Goal: Entertainment & Leisure: Consume media (video, audio)

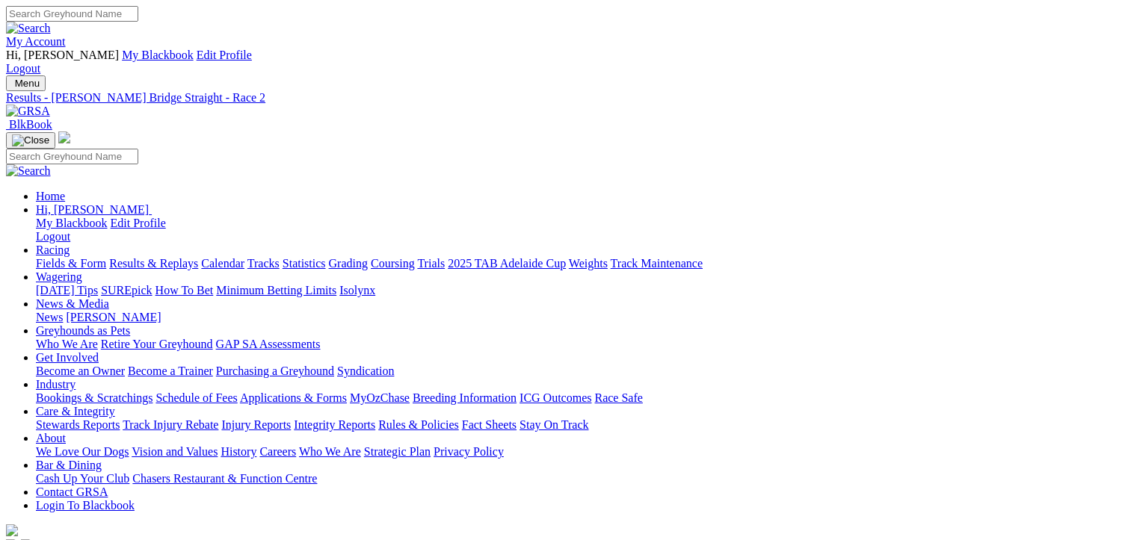
scroll to position [36, 0]
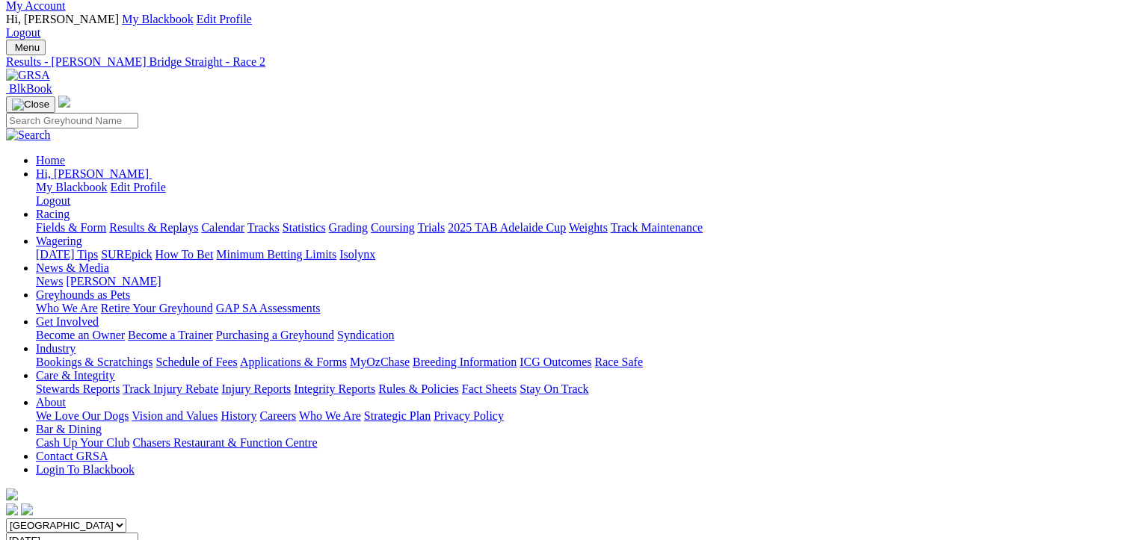
click at [45, 221] on link "Fields & Form" at bounding box center [71, 227] width 70 height 13
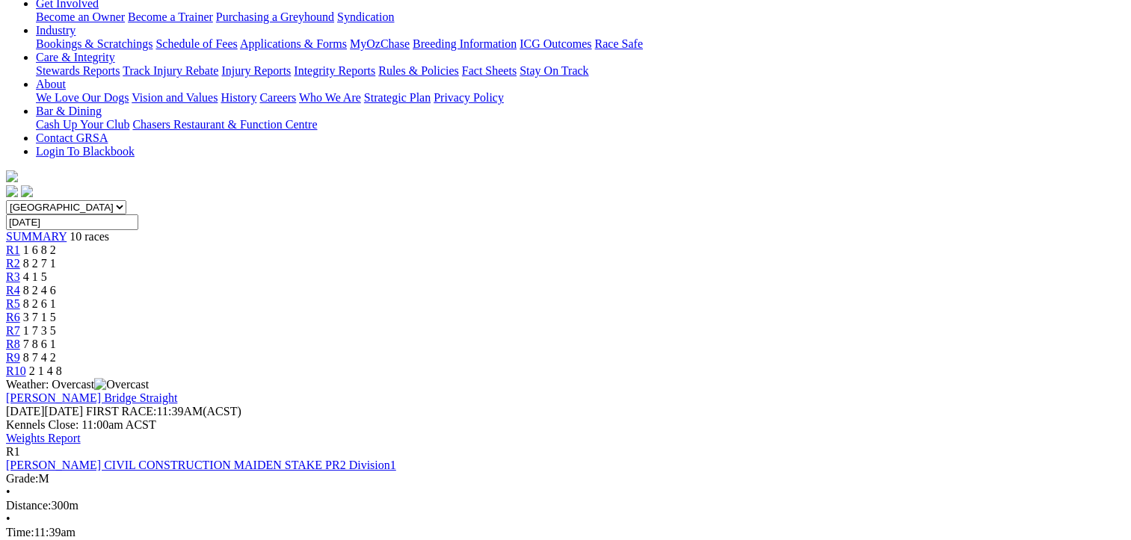
scroll to position [374, 0]
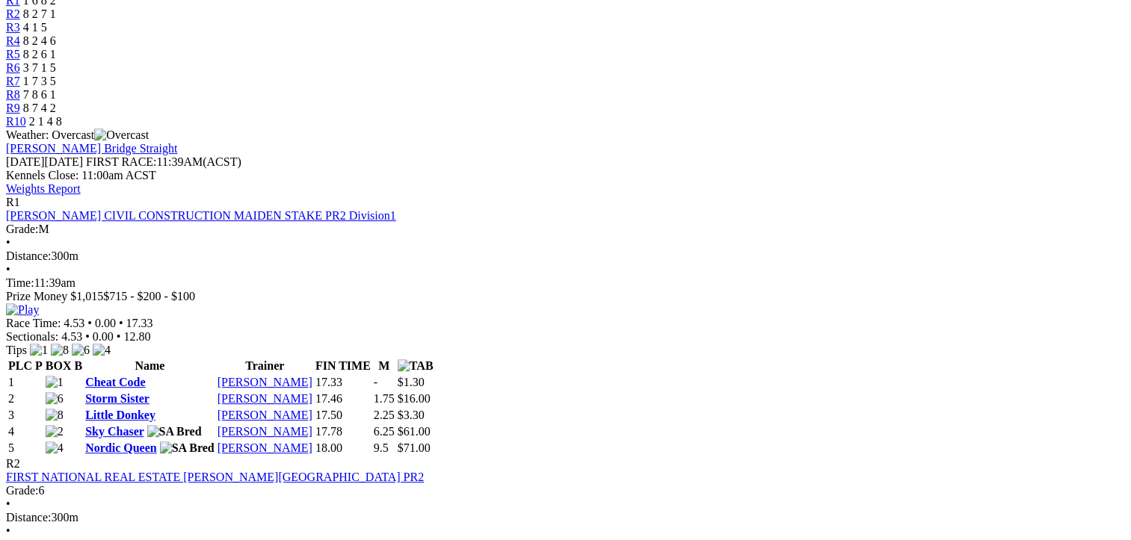
scroll to position [598, 0]
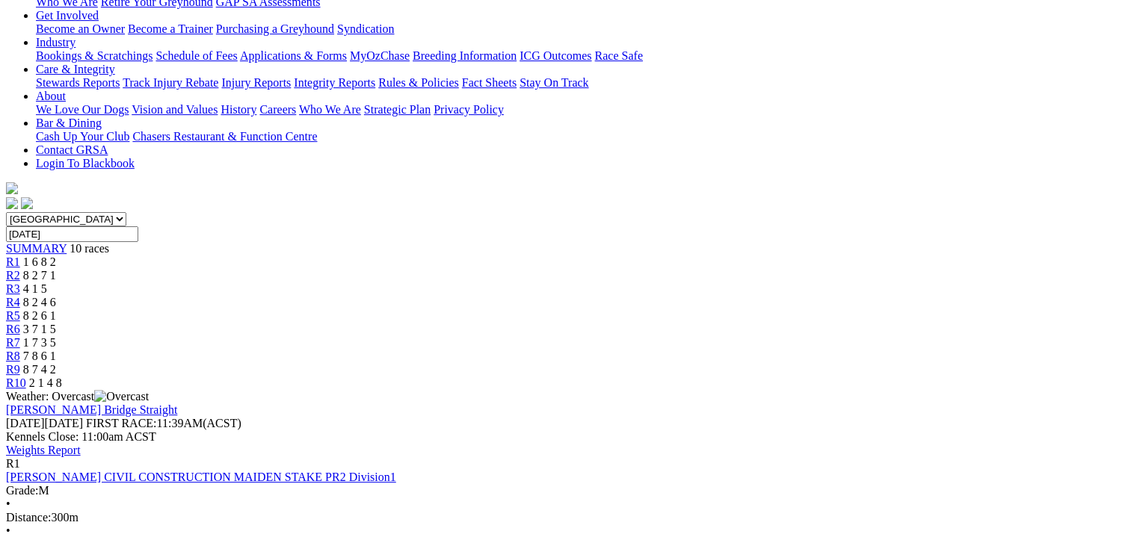
scroll to position [0, 0]
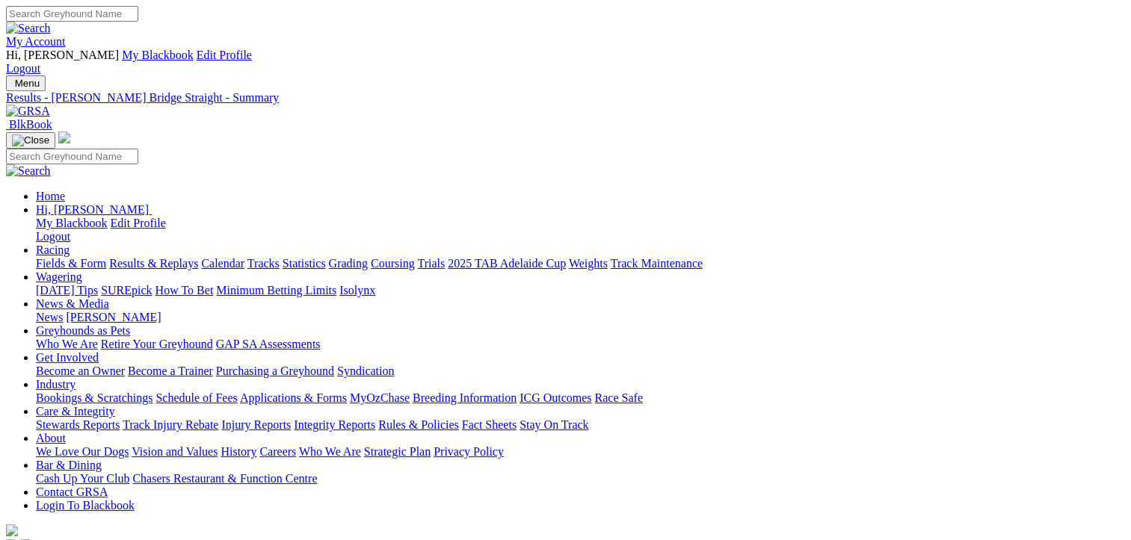
click at [70, 257] on link "Fields & Form" at bounding box center [71, 263] width 70 height 13
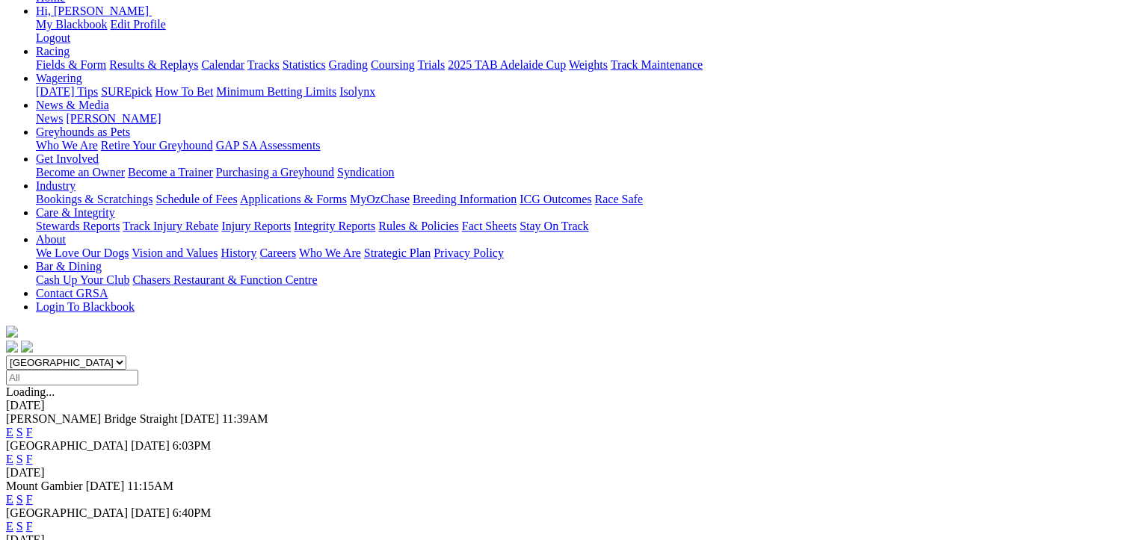
scroll to position [224, 0]
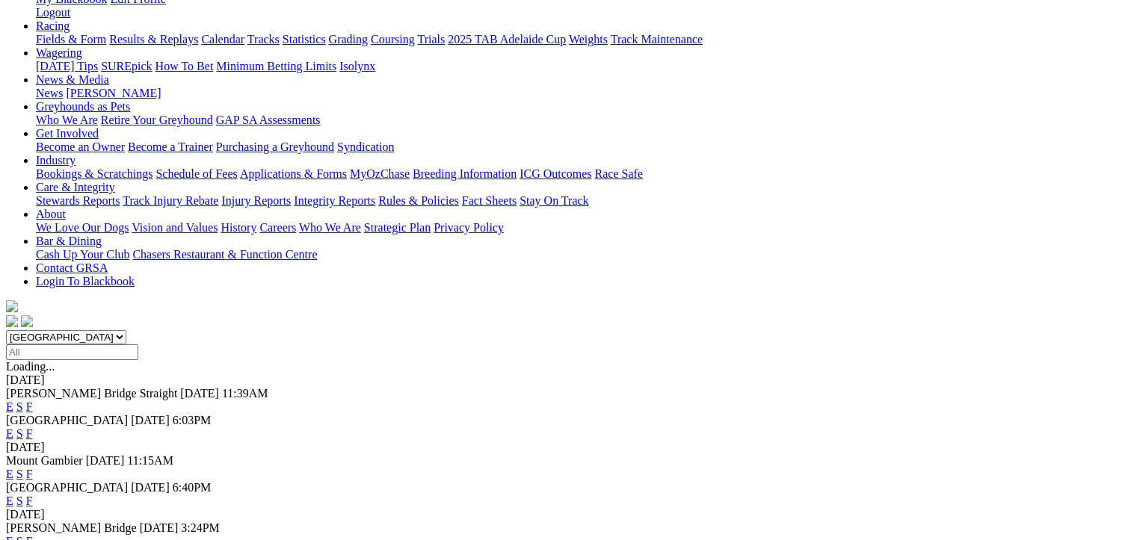
click at [33, 535] on link "F" at bounding box center [29, 541] width 7 height 13
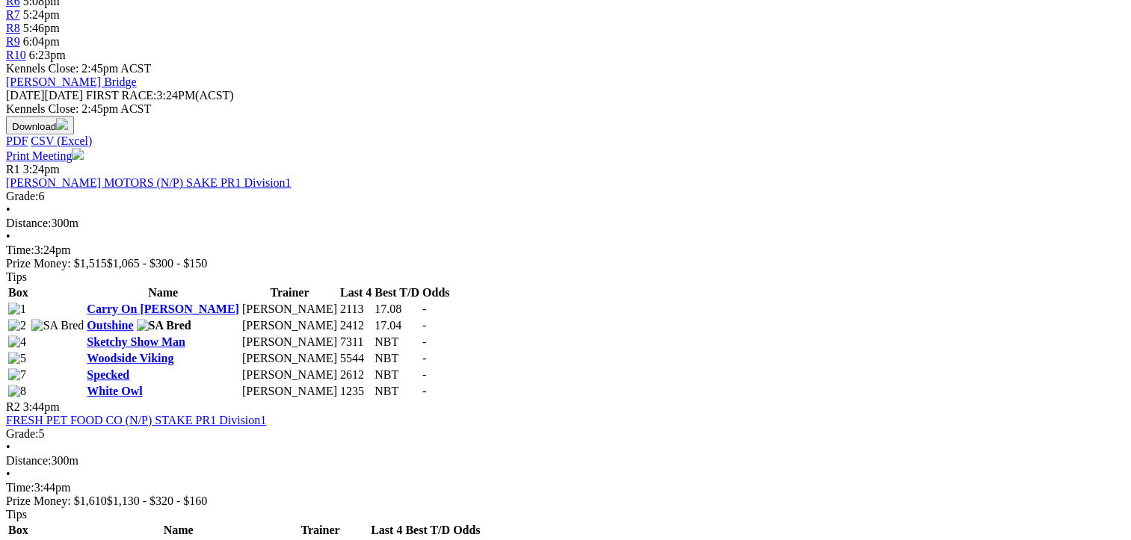
scroll to position [673, 0]
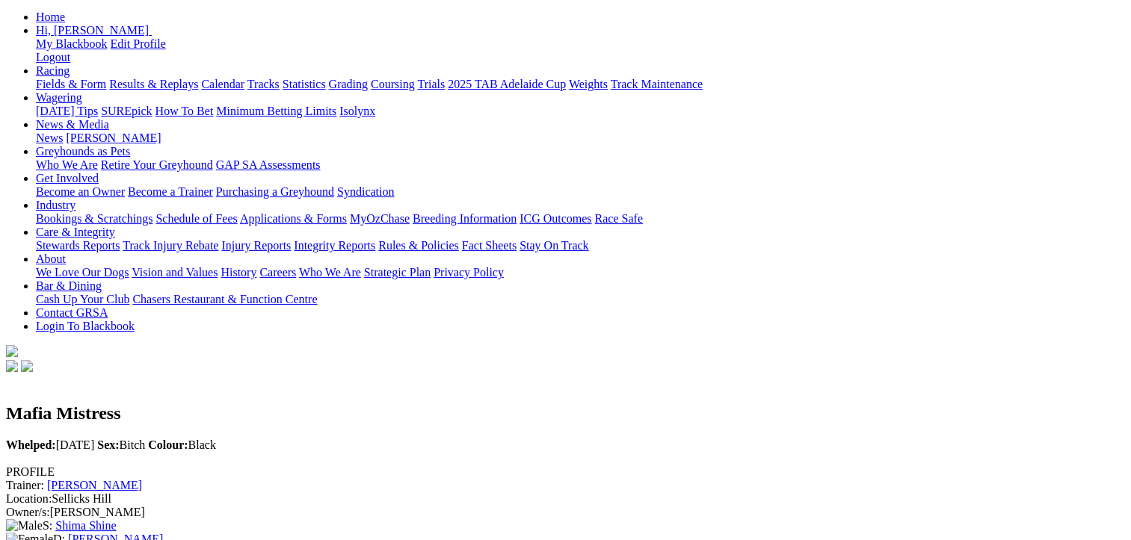
scroll to position [299, 0]
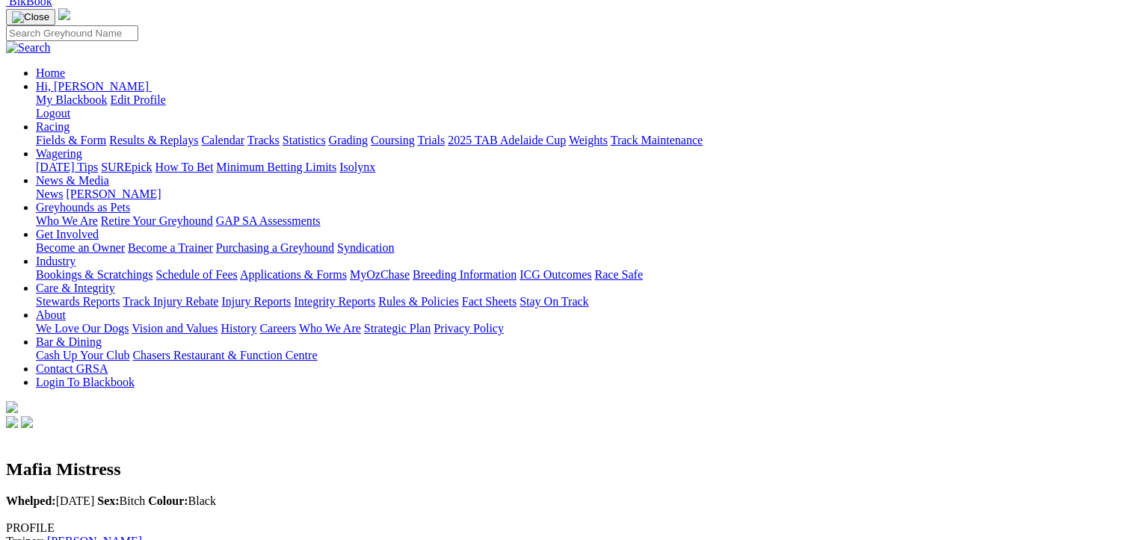
scroll to position [0, 0]
